Goal: Information Seeking & Learning: Learn about a topic

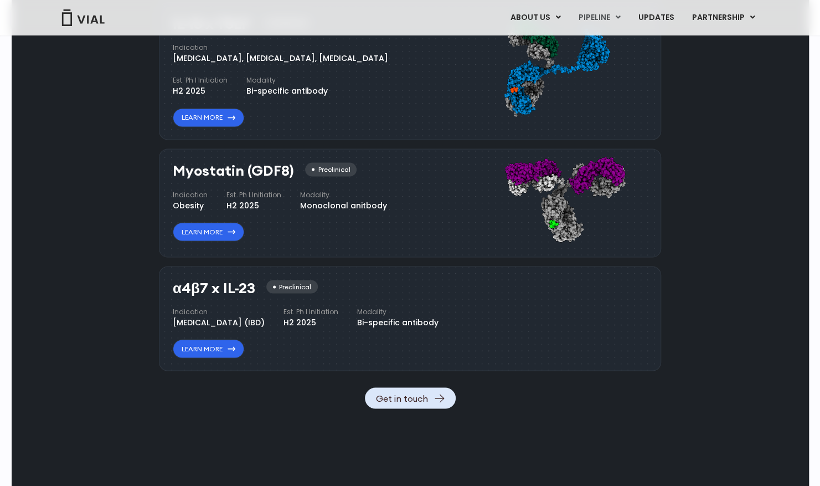
scroll to position [1099, 0]
click at [223, 357] on link "Learn More" at bounding box center [208, 347] width 71 height 19
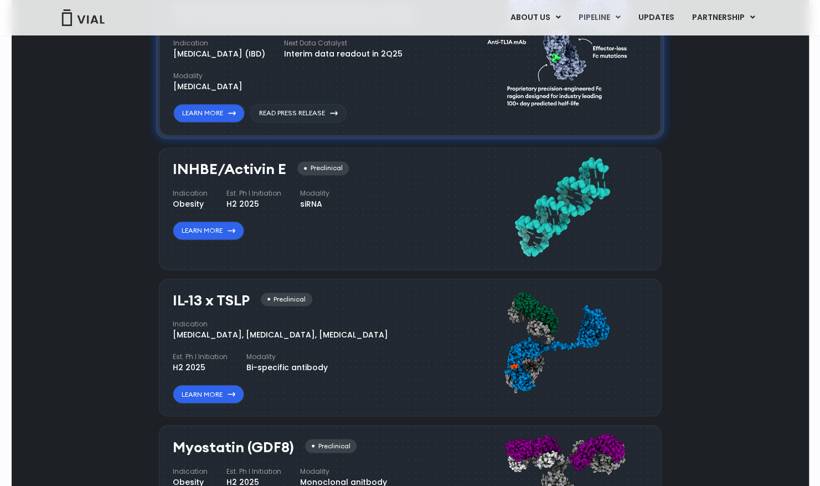
scroll to position [809, 0]
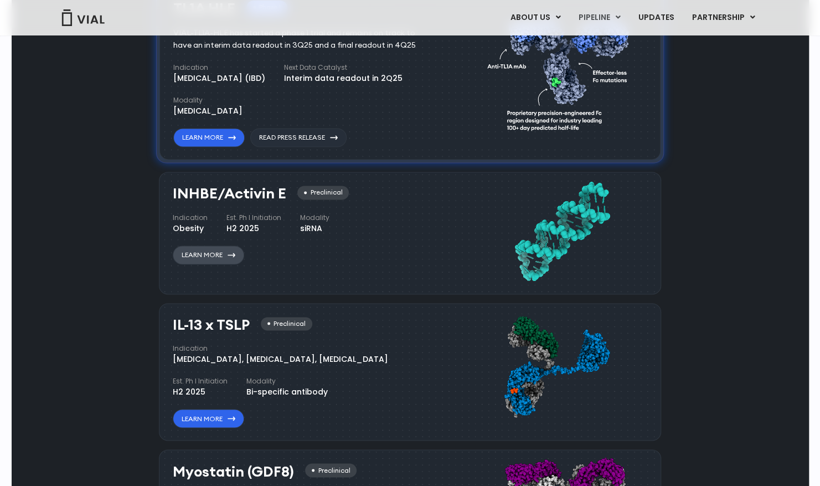
click at [225, 261] on link "Learn More" at bounding box center [208, 254] width 71 height 19
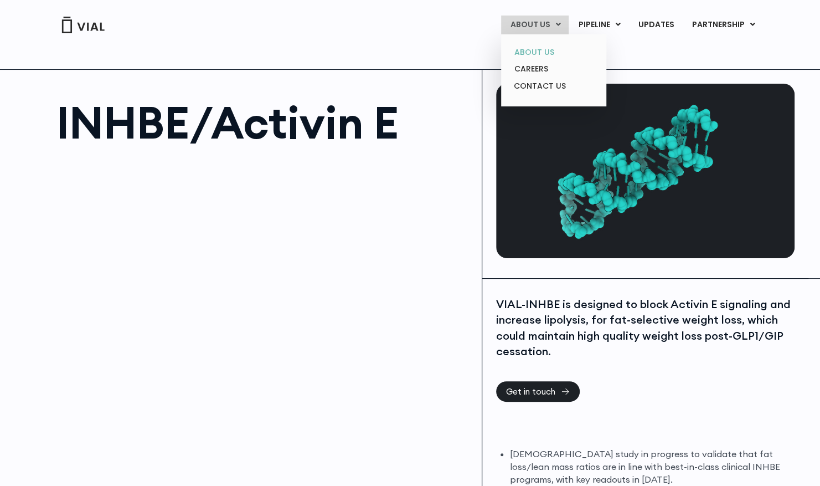
click at [545, 54] on link "ABOUT US" at bounding box center [553, 52] width 97 height 17
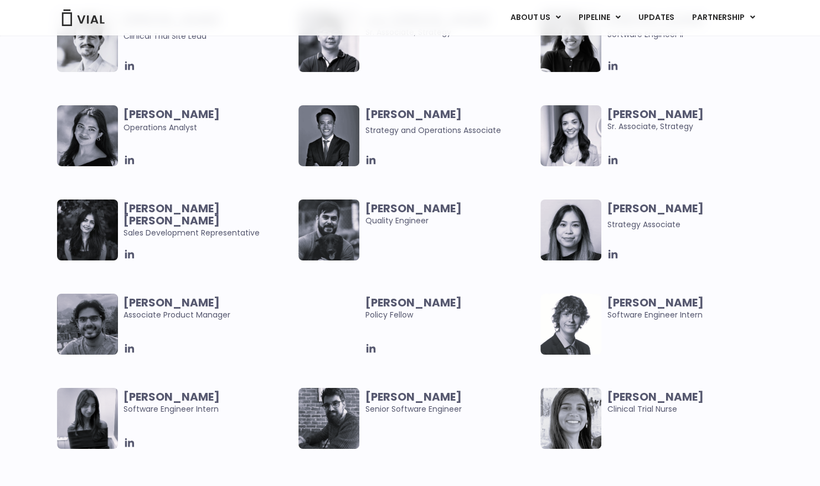
scroll to position [2104, 0]
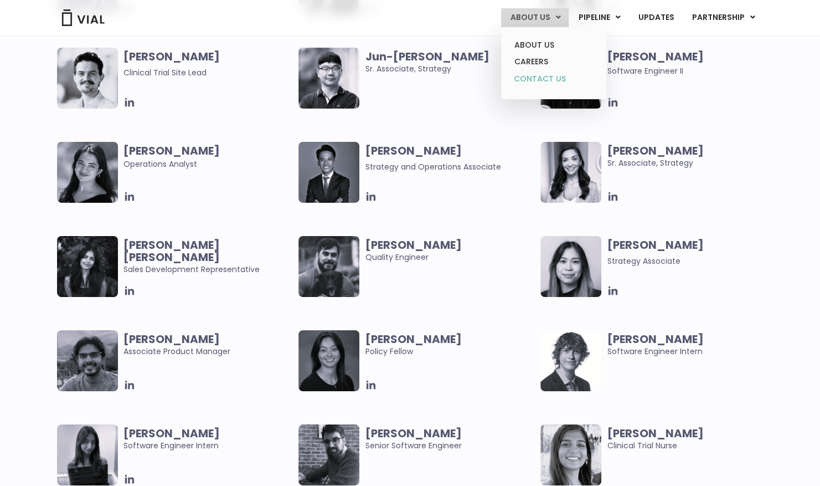
click at [551, 78] on link "CONTACT US" at bounding box center [553, 79] width 97 height 18
click at [550, 79] on link "CONTACT US" at bounding box center [553, 79] width 97 height 18
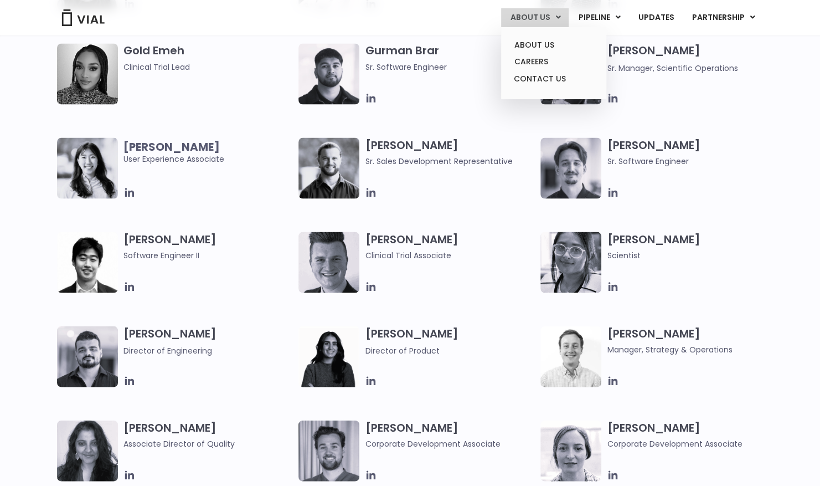
scroll to position [1168, 0]
click at [555, 80] on link "CONTACT US" at bounding box center [553, 79] width 97 height 18
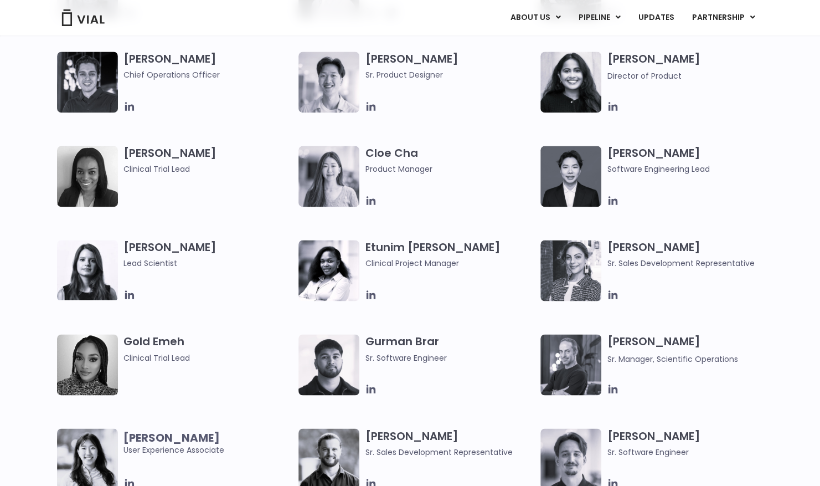
scroll to position [876, 0]
